Goal: Task Accomplishment & Management: Complete application form

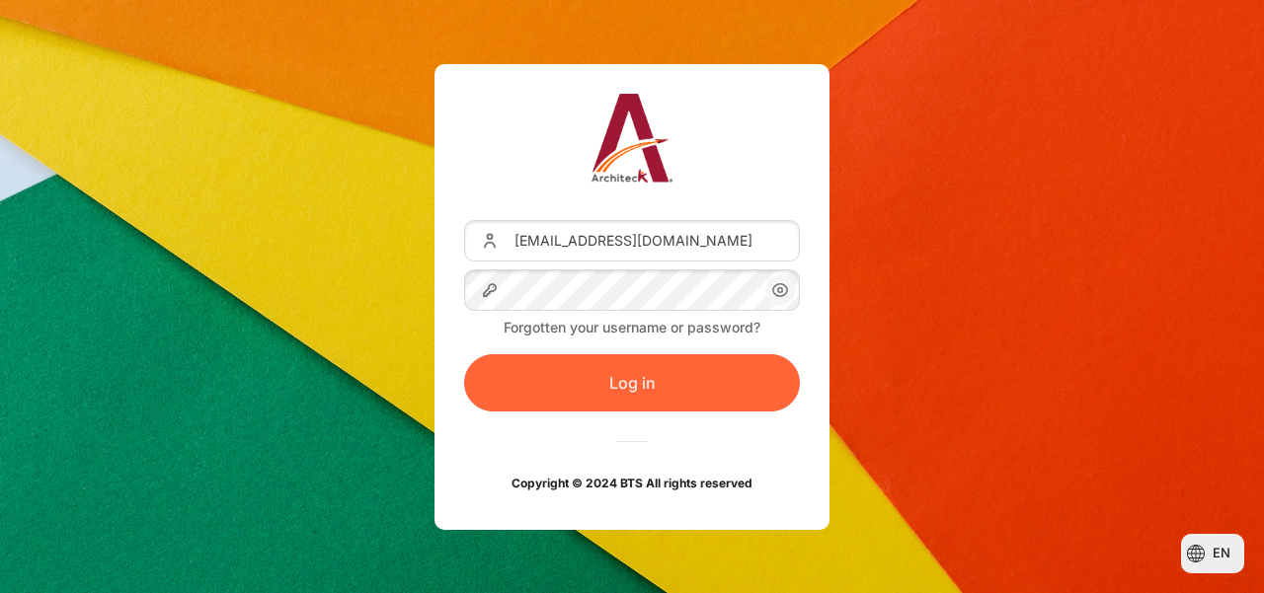
click at [713, 382] on button "Log in" at bounding box center [632, 382] width 336 height 57
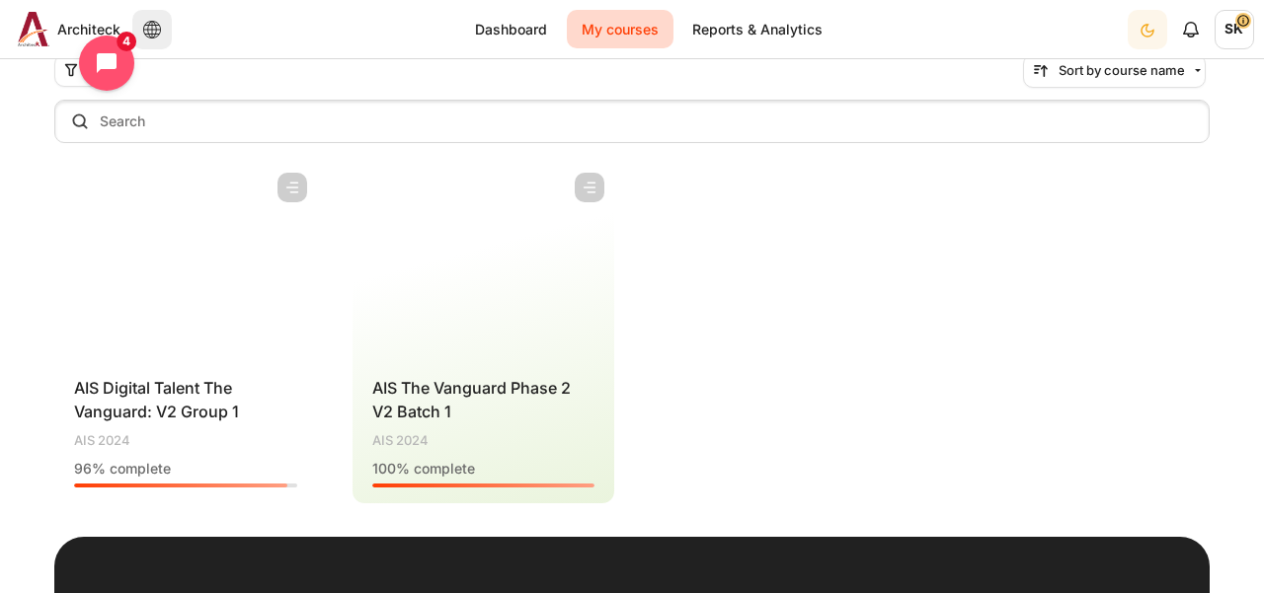
scroll to position [155, 0]
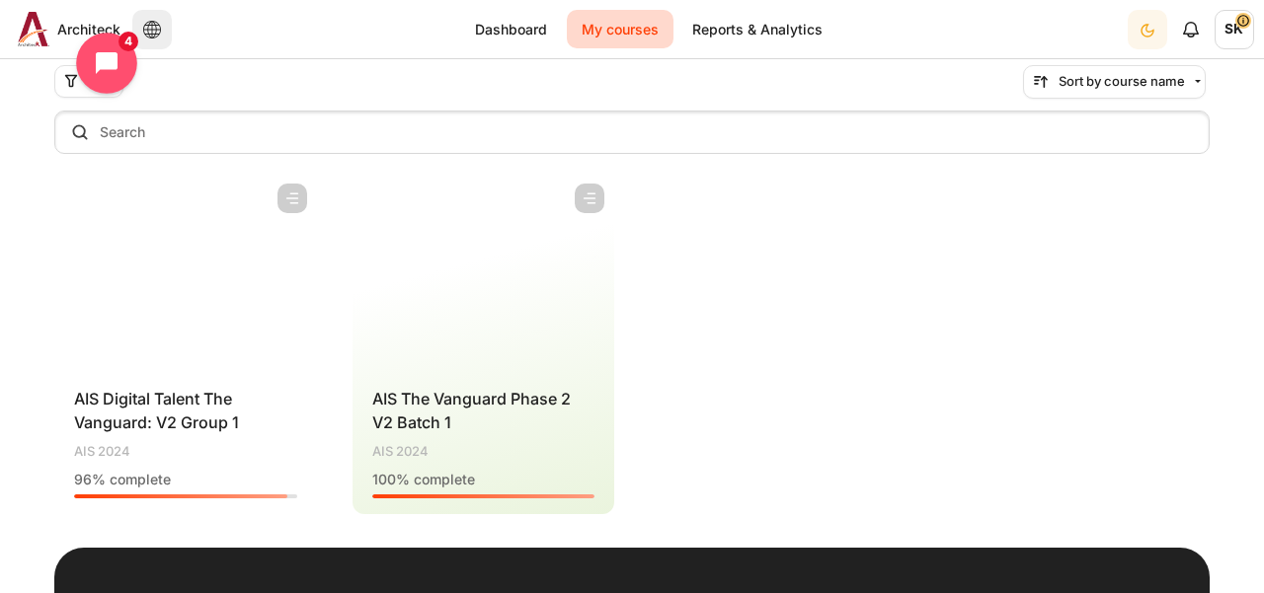
click at [99, 50] on icon "Open chat widget" at bounding box center [107, 63] width 26 height 26
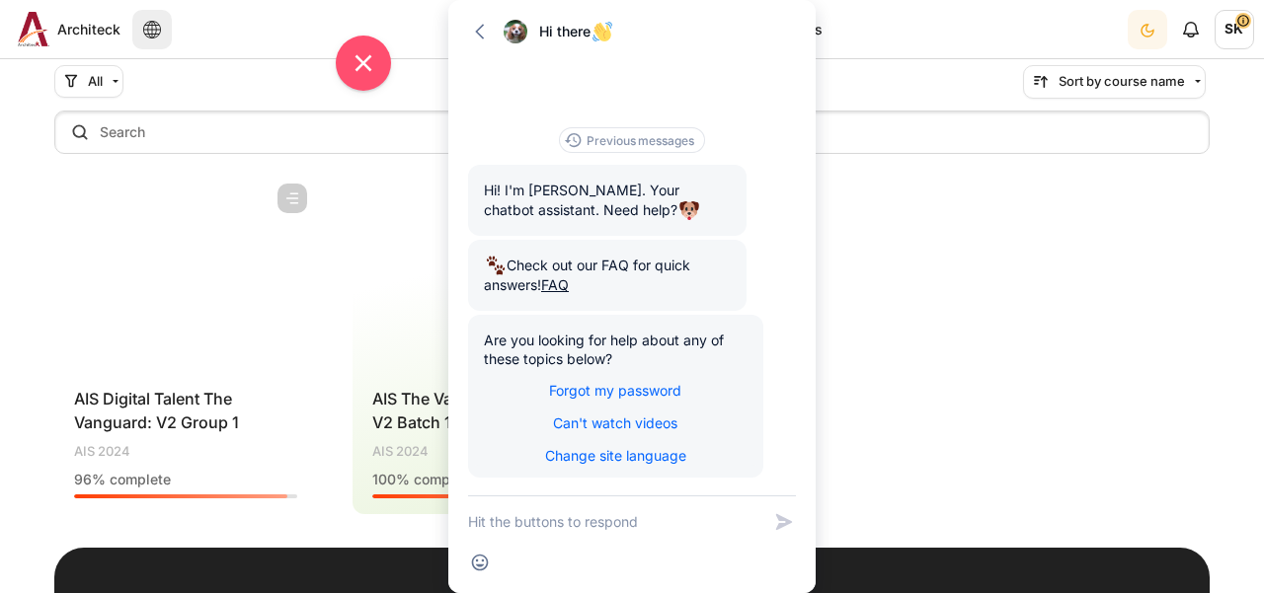
click at [860, 343] on div "Course is starred Actions for course AIS Digital Talent The Vanguard: V2 Group …" at bounding box center [631, 345] width 1155 height 342
click at [363, 68] on icon "Close chat widget" at bounding box center [364, 63] width 31 height 31
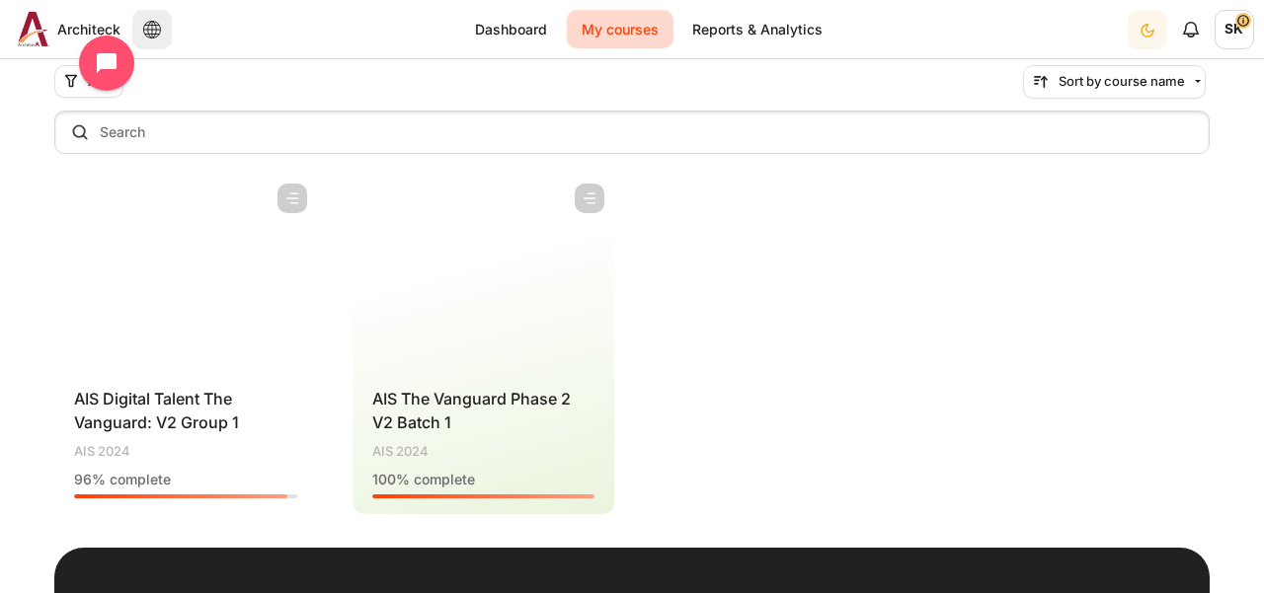
click at [197, 263] on figure "Content" at bounding box center [185, 272] width 263 height 197
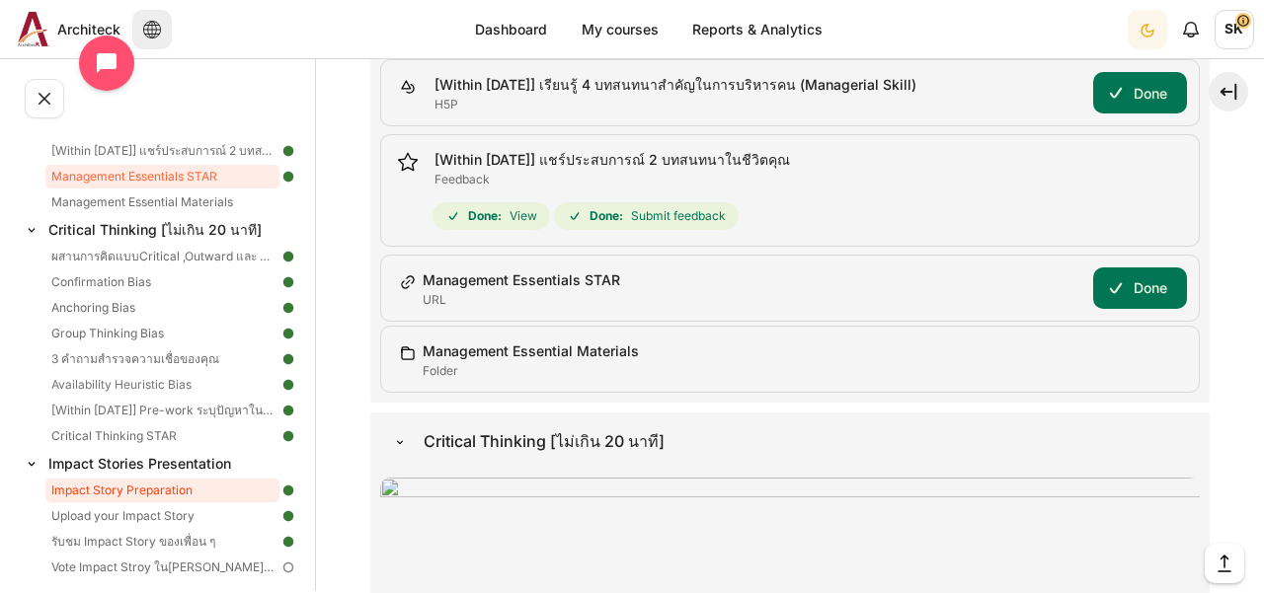
scroll to position [788, 0]
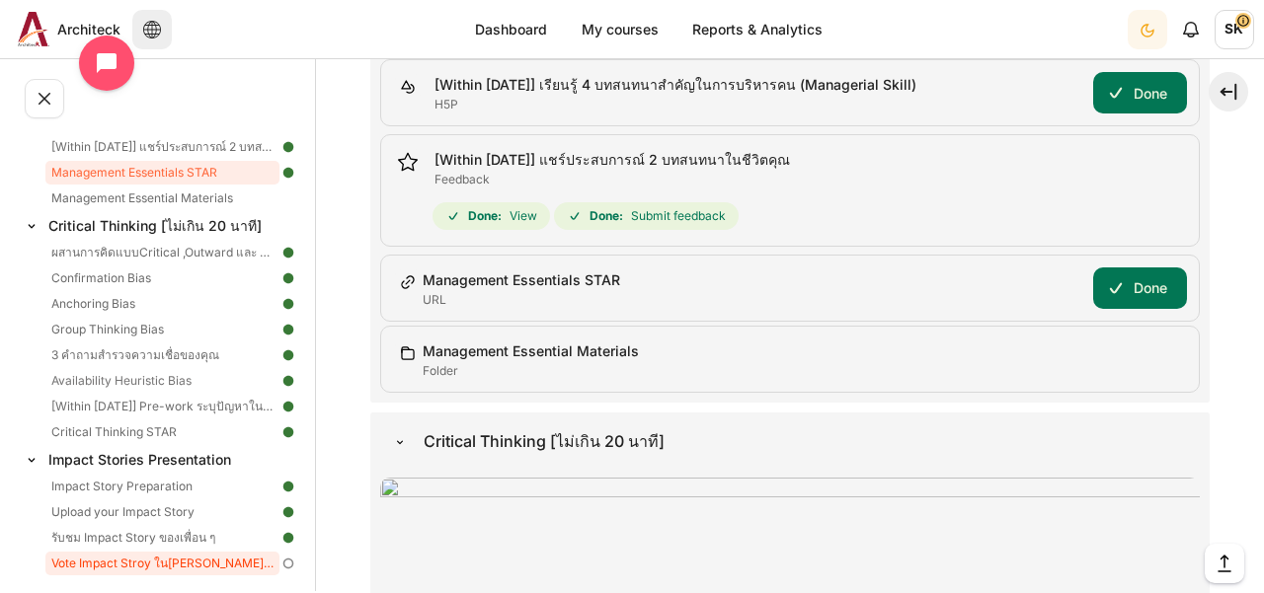
click at [189, 563] on link "Vote Impact Stroy ในดวงใจของคุณ" at bounding box center [162, 564] width 234 height 24
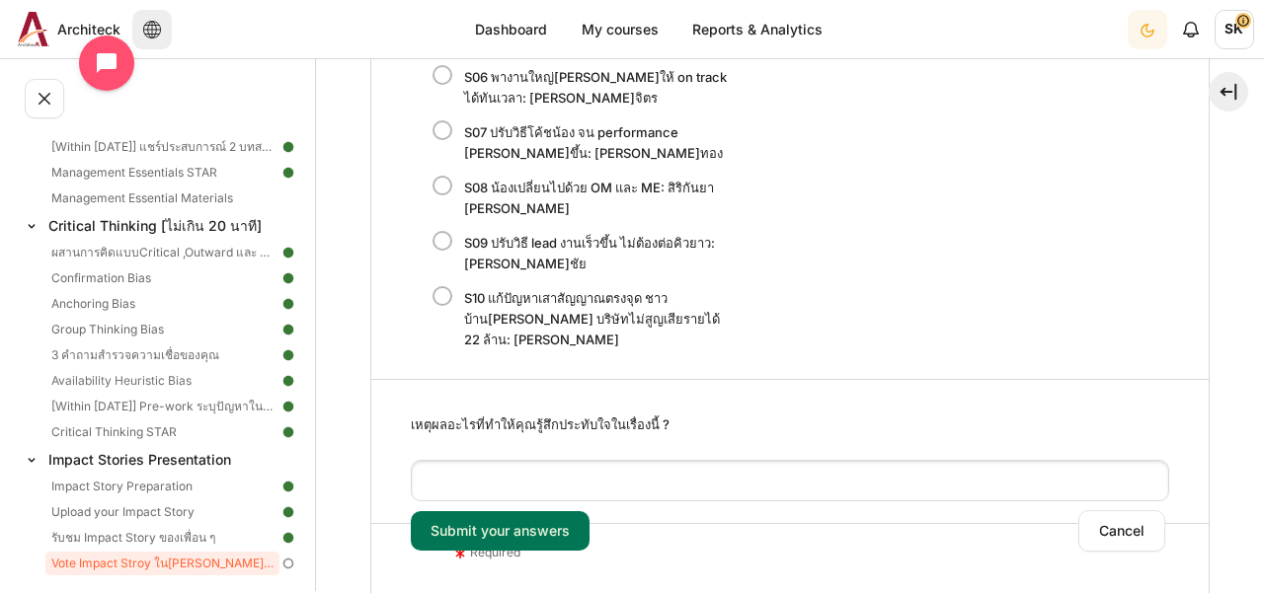
scroll to position [962, 0]
click at [462, 286] on label "S10 แก้ปัญหาเสาสัญญาณตรงจุด ชาวบ้านพอใจ บริษัทไม่สูญเสียรายได้ 22 ล้าน: ธุมากร …" at bounding box center [600, 319] width 276 height 66
click at [438, 308] on input "S10 แก้ปัญหาเสาสัญญาณตรงจุด ชาวบ้านพอใจ บริษัทไม่สูญเสียรายได้ 22 ล้าน: ธุมากร …" at bounding box center [448, 319] width 20 height 22
radio input "true"
click at [535, 511] on input "Submit your answers" at bounding box center [500, 530] width 179 height 39
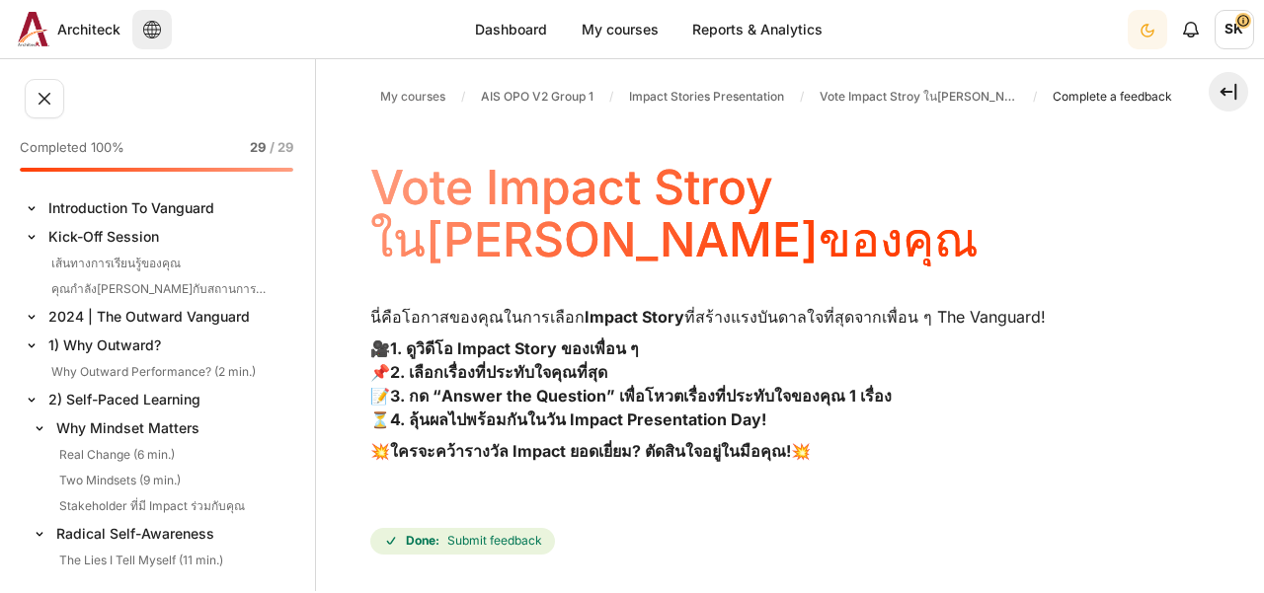
scroll to position [788, 0]
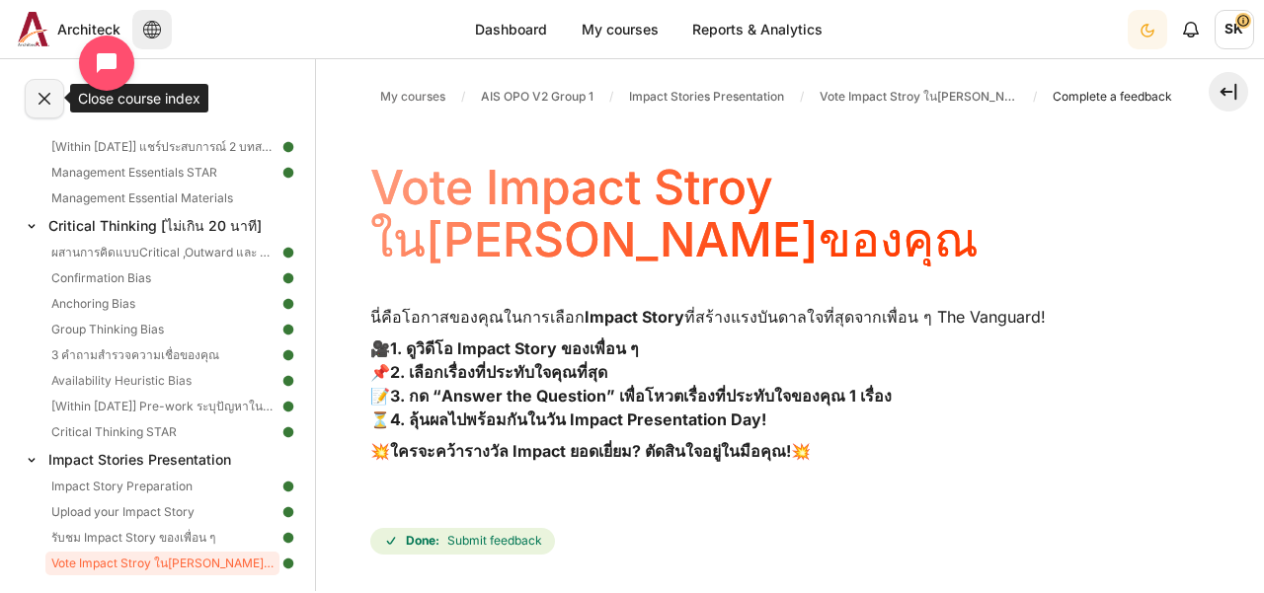
click at [53, 102] on button at bounding box center [44, 98] width 39 height 39
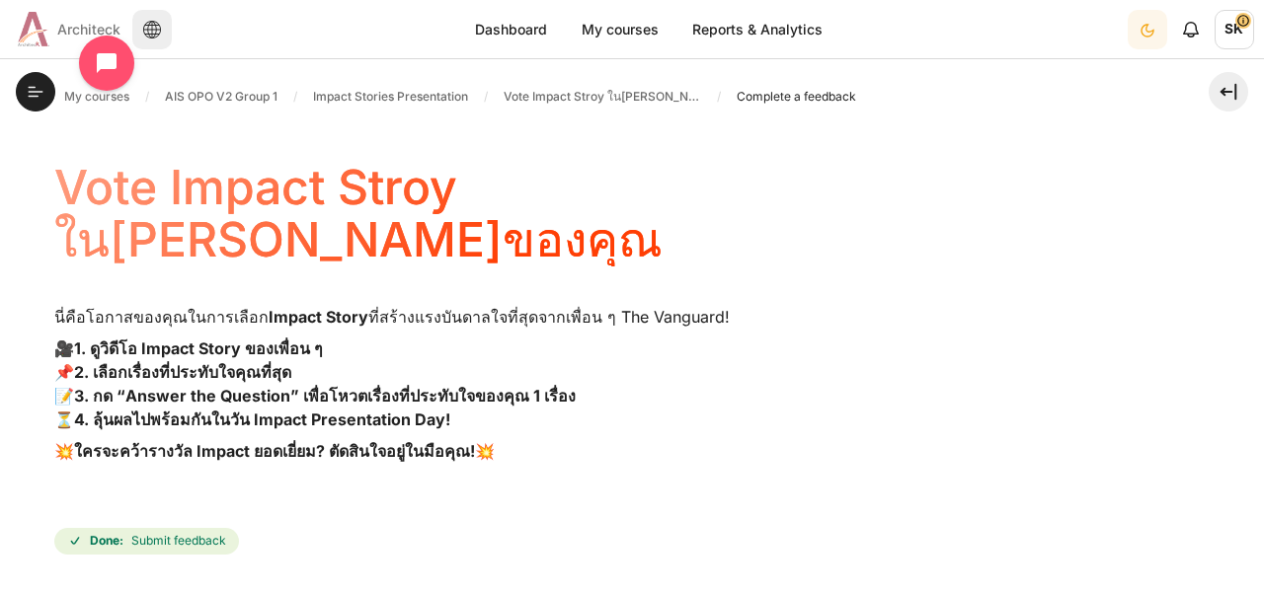
click at [64, 33] on span "Architeck" at bounding box center [88, 29] width 63 height 21
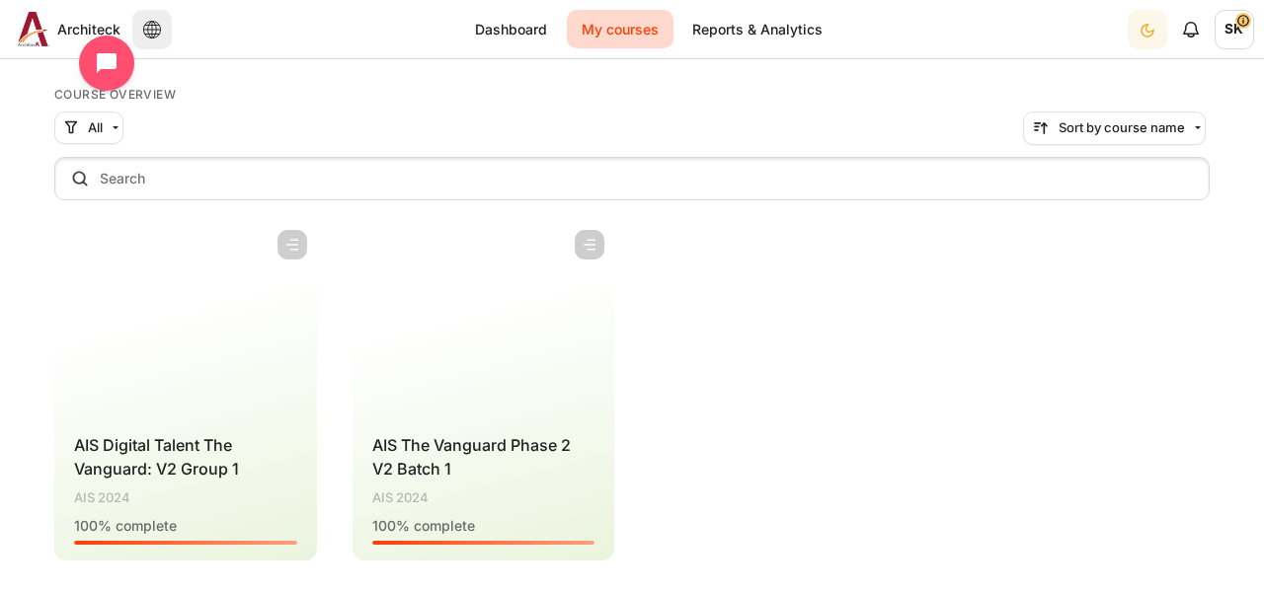
scroll to position [102, 0]
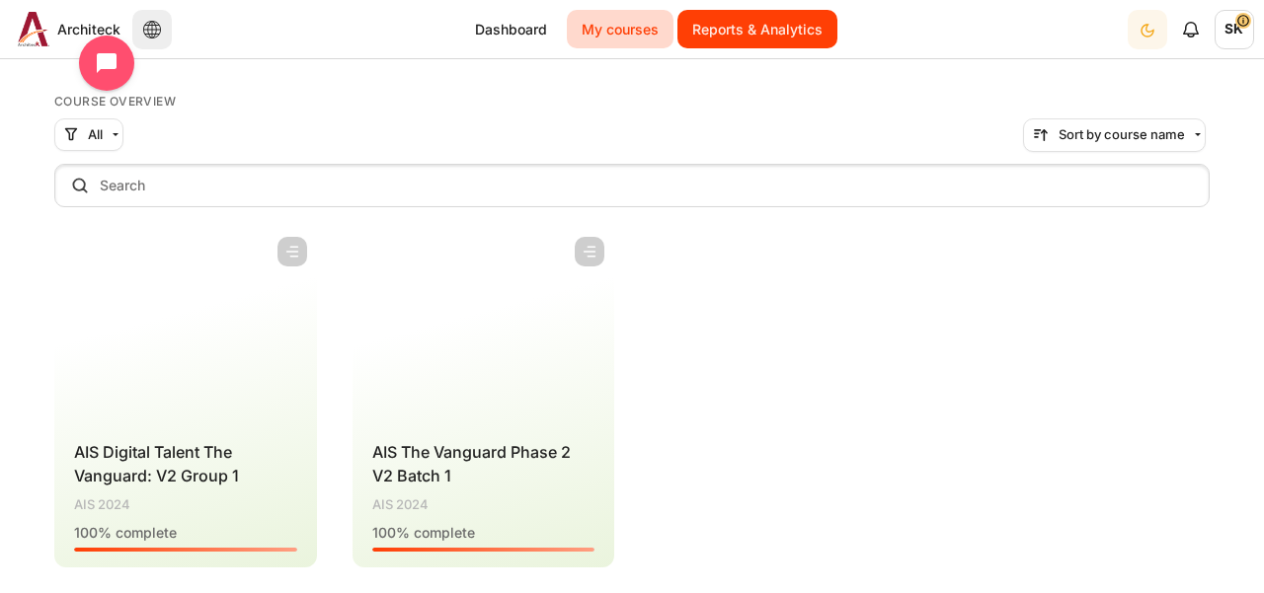
click at [778, 23] on link "Reports & Analytics" at bounding box center [757, 29] width 160 height 39
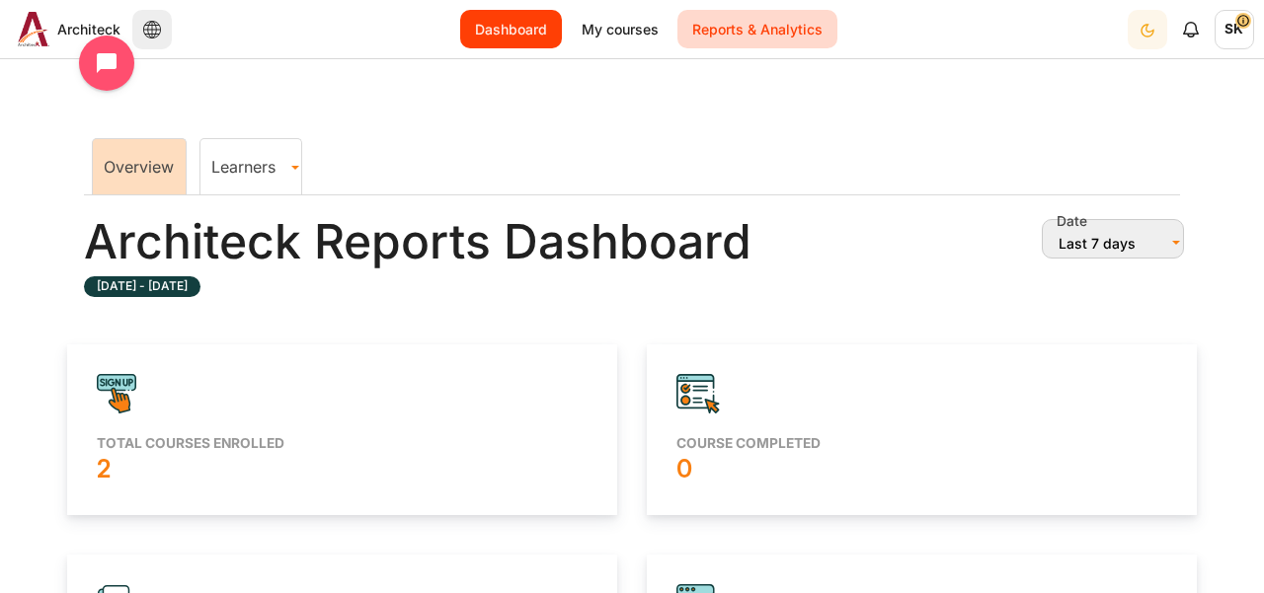
click at [498, 33] on link "Dashboard" at bounding box center [511, 29] width 102 height 39
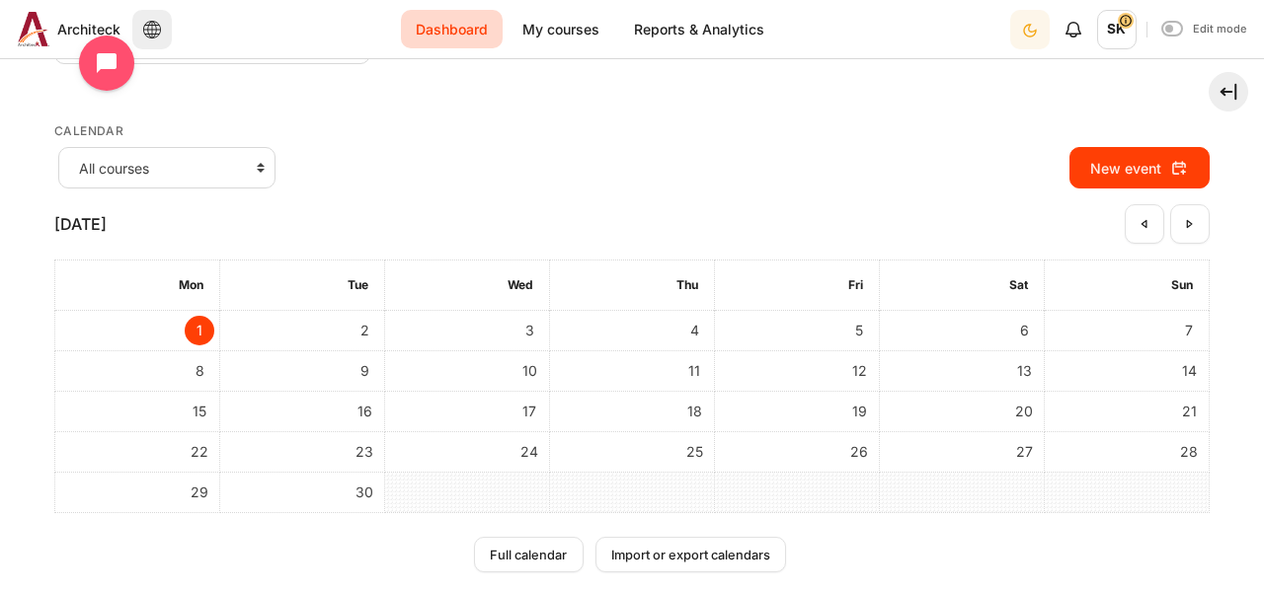
scroll to position [240, 0]
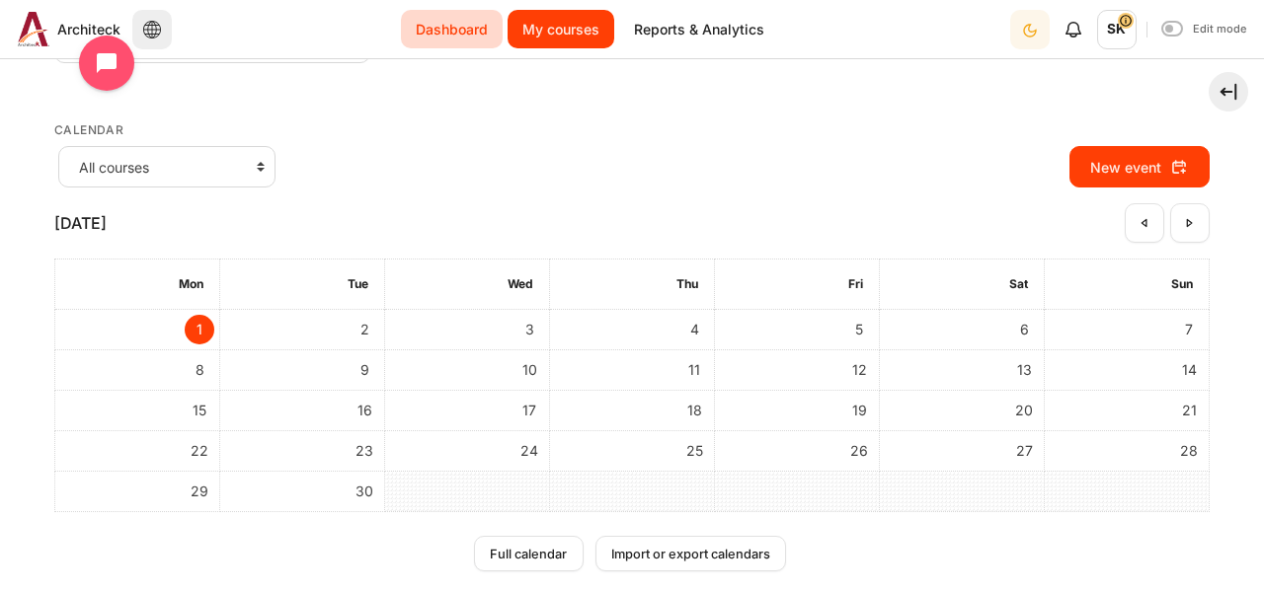
click at [568, 31] on link "My courses" at bounding box center [560, 29] width 107 height 39
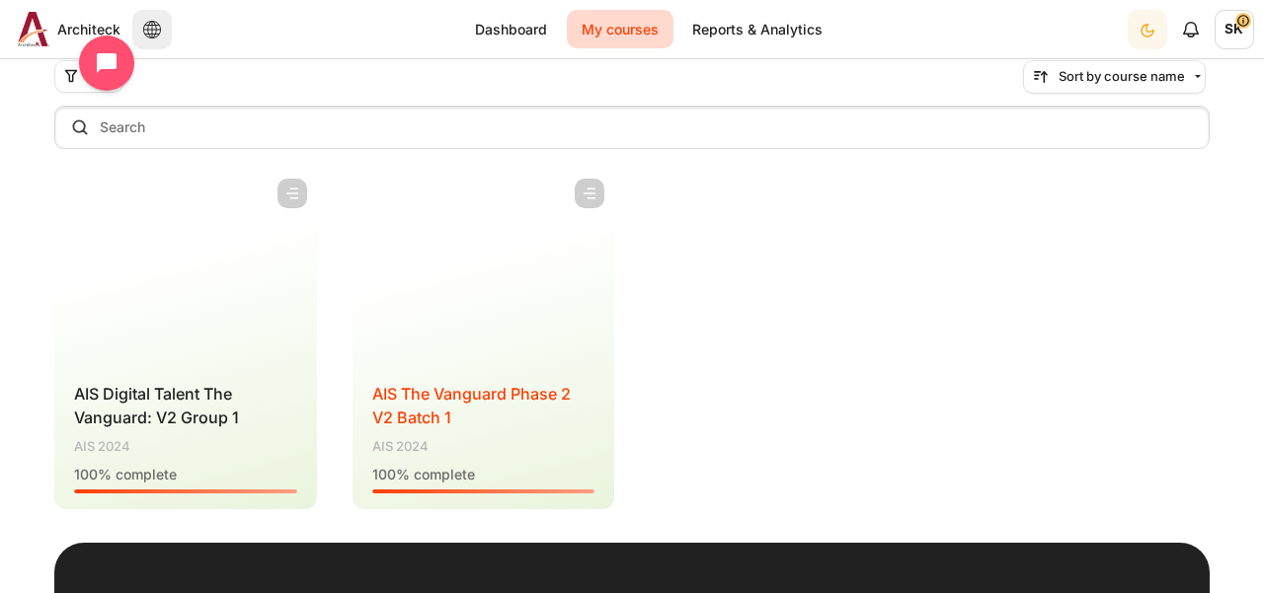
scroll to position [155, 0]
